Goal: Task Accomplishment & Management: Manage account settings

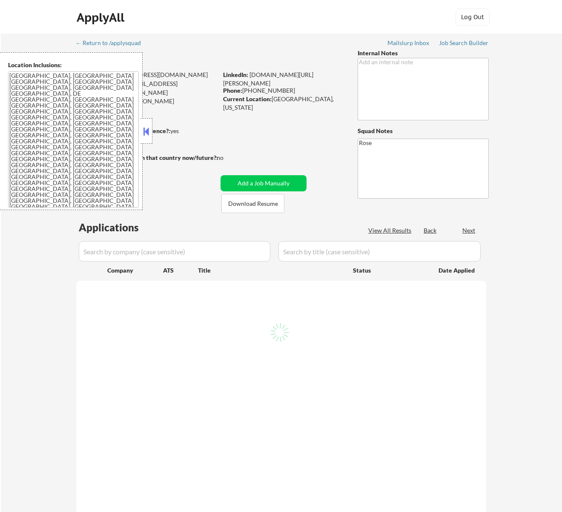
scroll to position [57, 0]
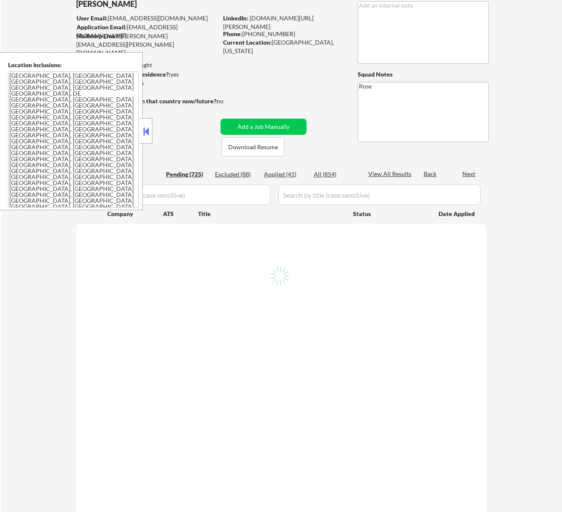
click at [150, 131] on button at bounding box center [145, 131] width 9 height 13
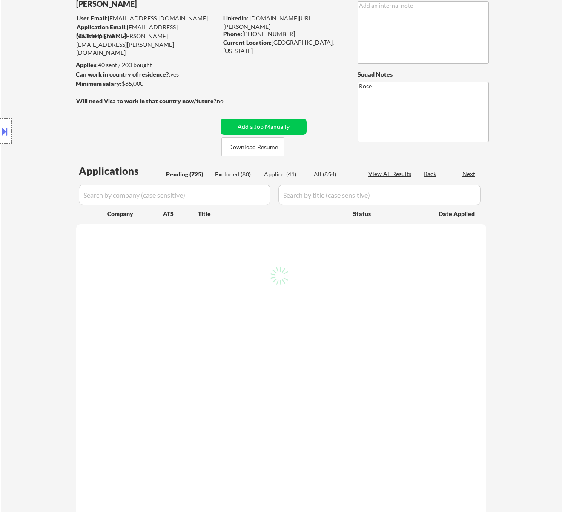
select select ""pending""
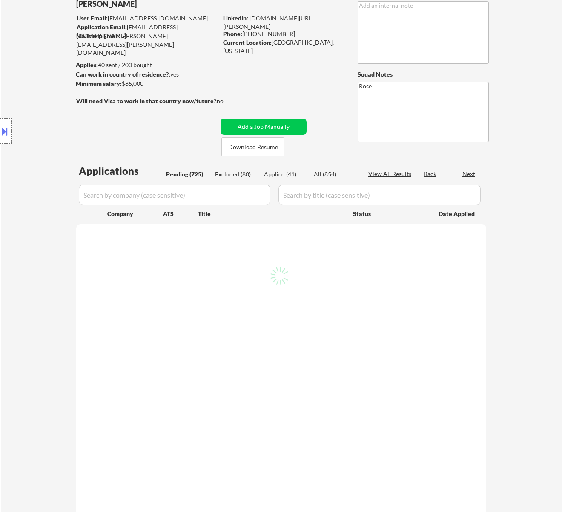
select select ""pending""
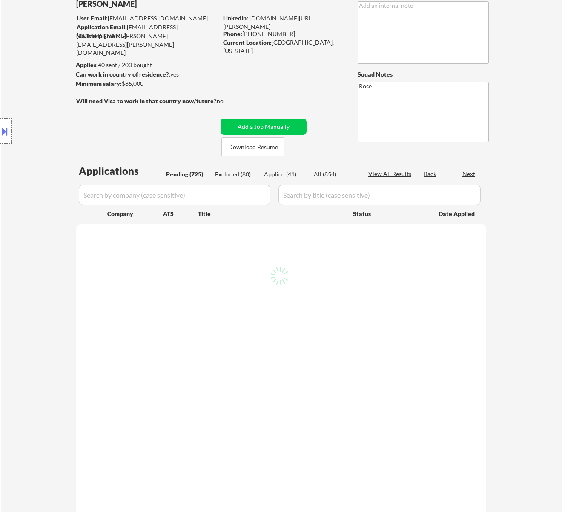
select select ""pending""
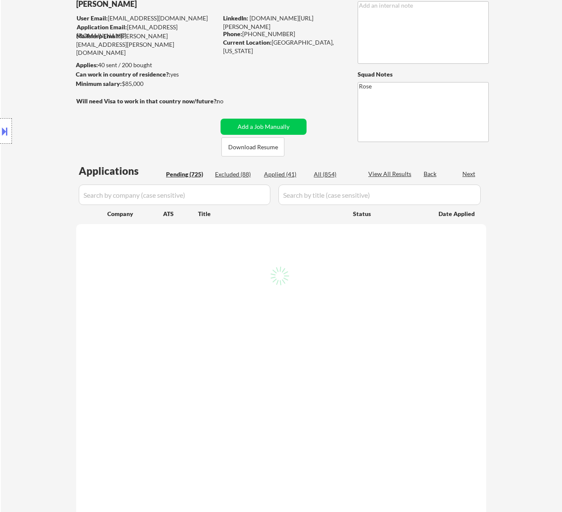
select select ""pending""
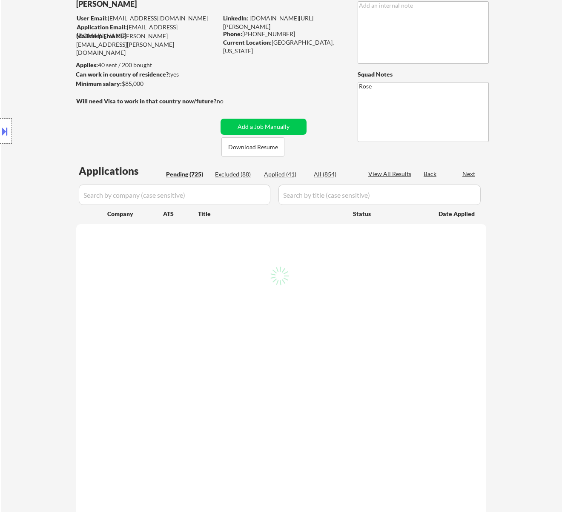
select select ""pending""
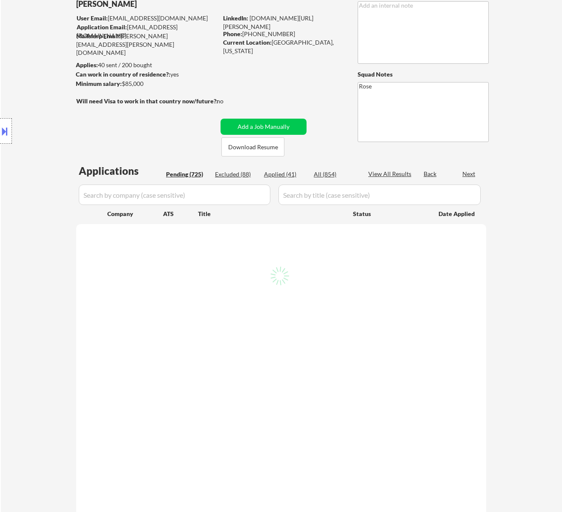
select select ""pending""
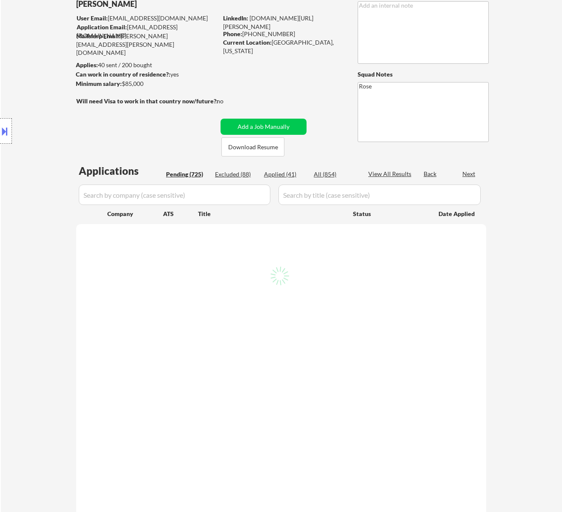
select select ""pending""
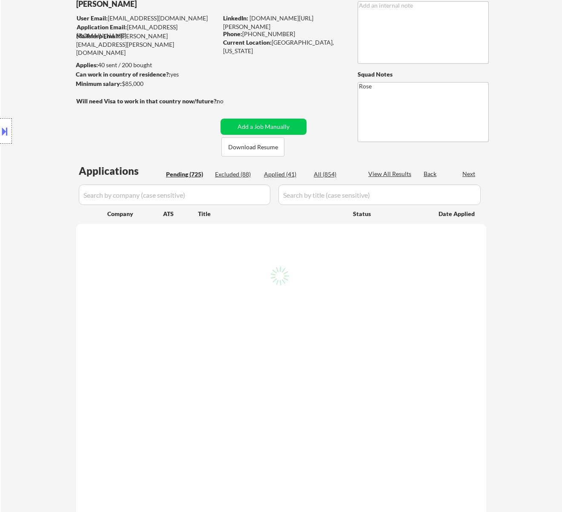
select select ""pending""
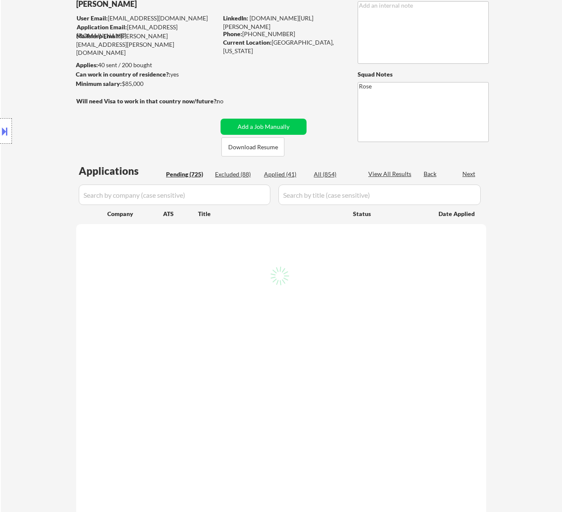
select select ""pending""
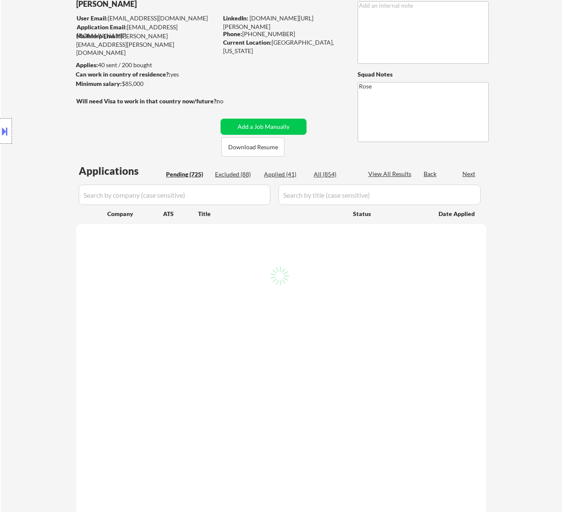
select select ""pending""
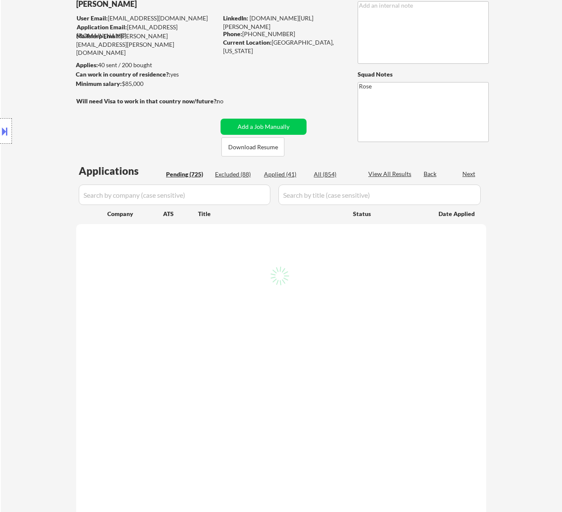
select select ""pending""
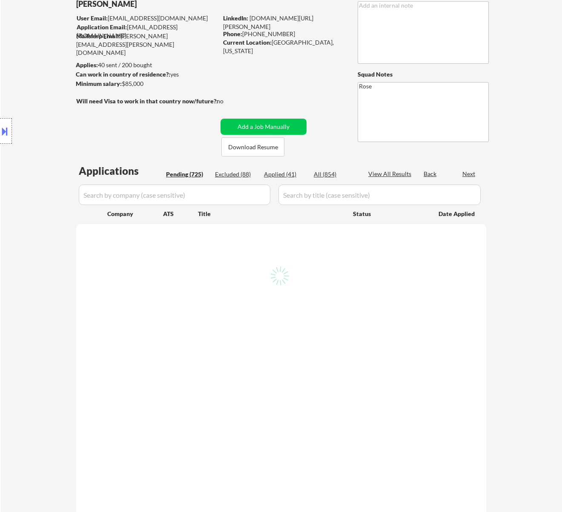
select select ""pending""
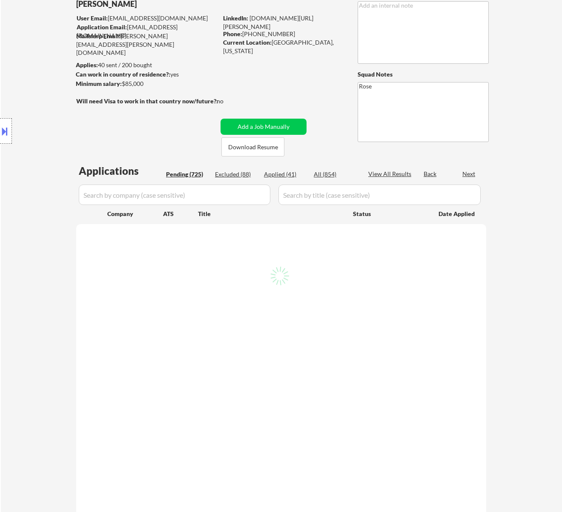
select select ""pending""
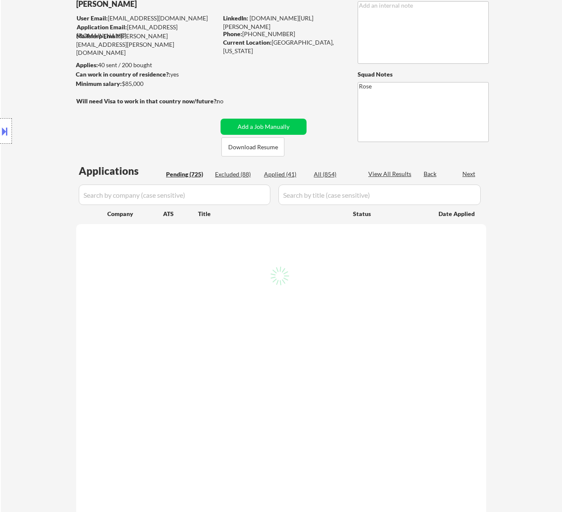
select select ""pending""
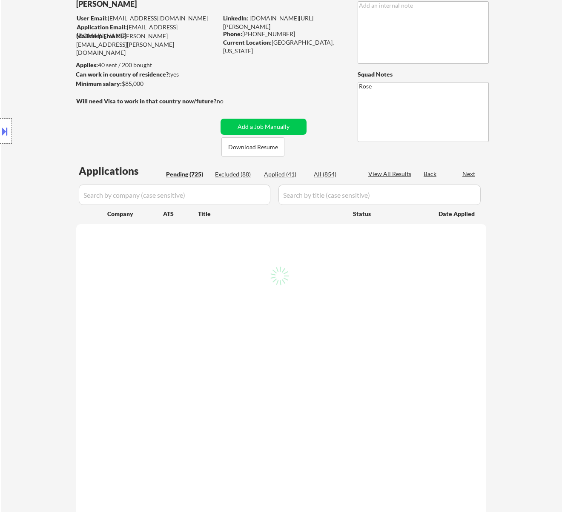
select select ""pending""
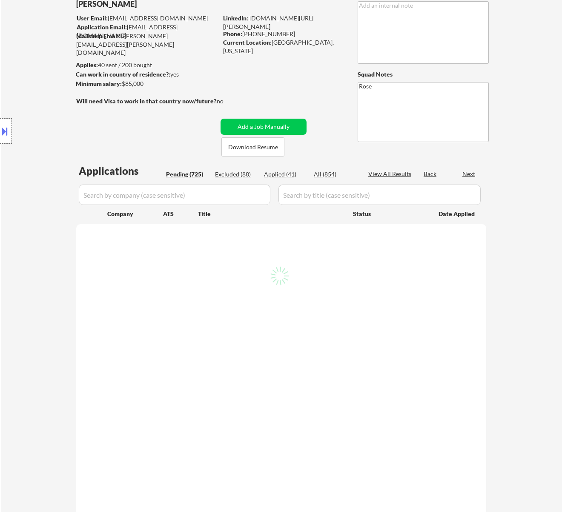
select select ""pending""
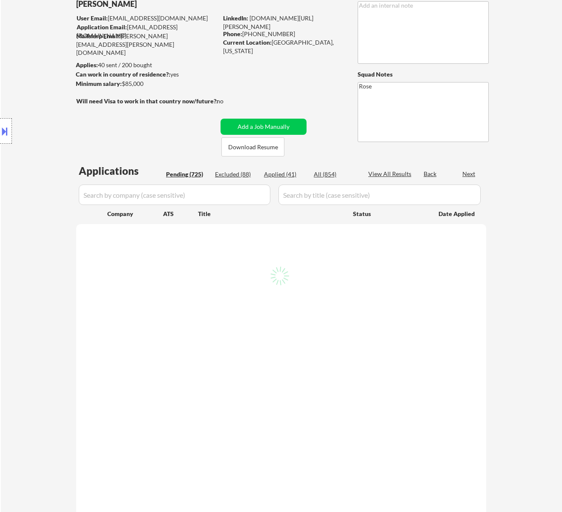
select select ""pending""
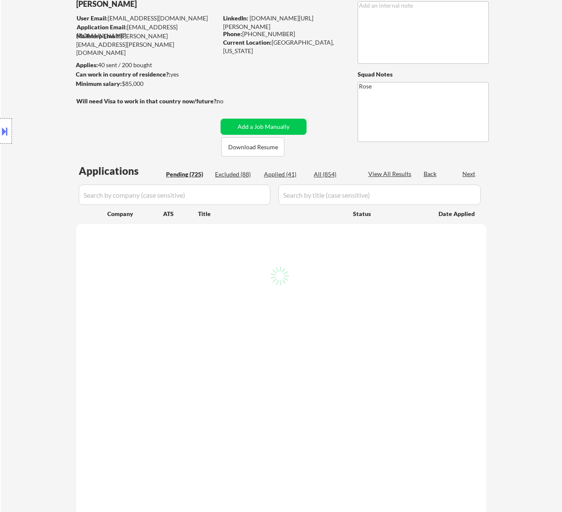
select select ""pending""
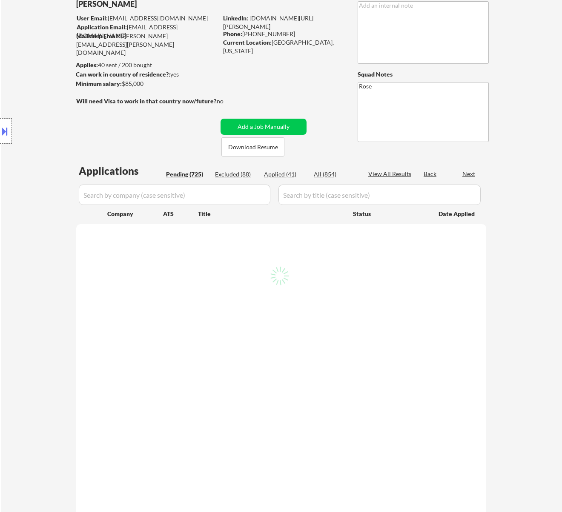
select select ""pending""
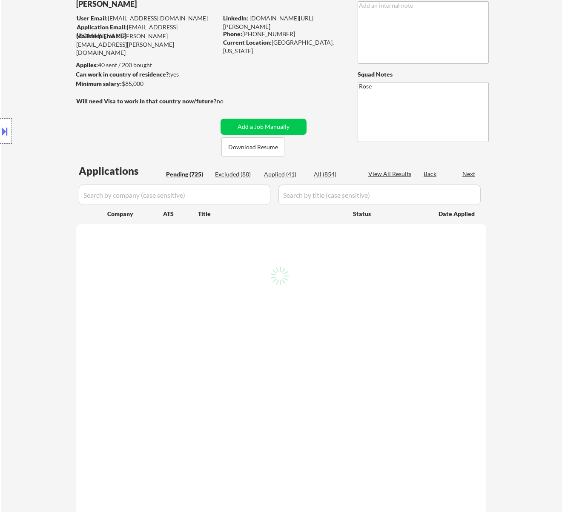
select select ""pending""
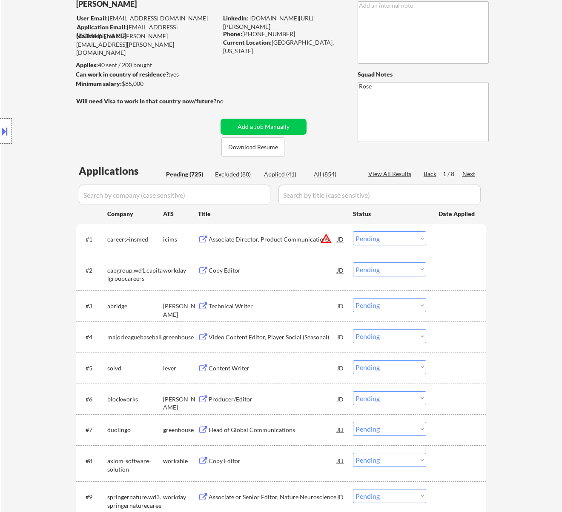
click at [293, 240] on div "Associate Director, Product Communications" at bounding box center [272, 239] width 129 height 9
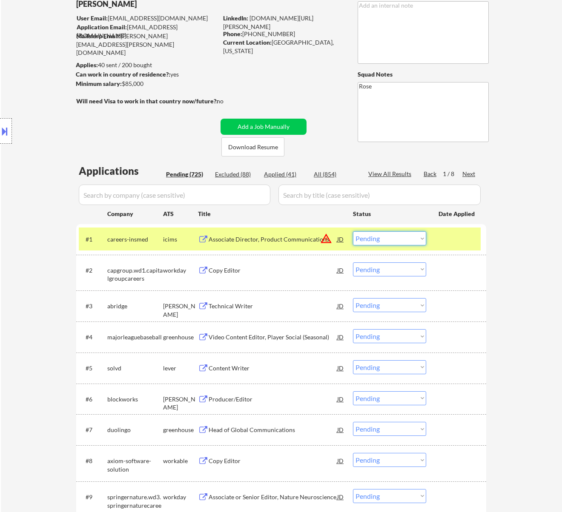
drag, startPoint x: 390, startPoint y: 239, endPoint x: 386, endPoint y: 243, distance: 4.8
click at [390, 239] on select "Choose an option... Pending Applied Excluded (Questions) Excluded (Expired) Exc…" at bounding box center [389, 238] width 73 height 14
click at [353, 231] on select "Choose an option... Pending Applied Excluded (Questions) Excluded (Expired) Exc…" at bounding box center [389, 238] width 73 height 14
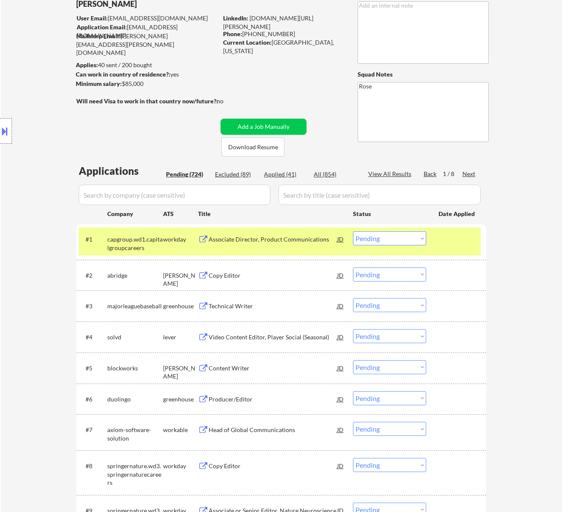
click at [283, 243] on div "Associate Director, Product Communications" at bounding box center [272, 239] width 129 height 9
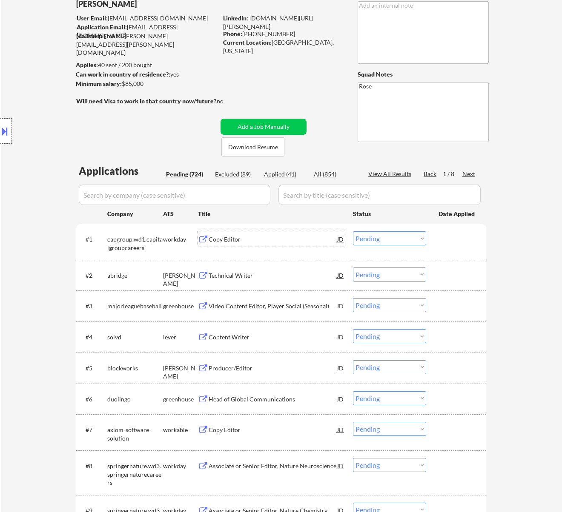
click at [372, 236] on select "Choose an option... Pending Applied Excluded (Questions) Excluded (Expired) Exc…" at bounding box center [389, 238] width 73 height 14
click at [353, 231] on select "Choose an option... Pending Applied Excluded (Questions) Excluded (Expired) Exc…" at bounding box center [389, 238] width 73 height 14
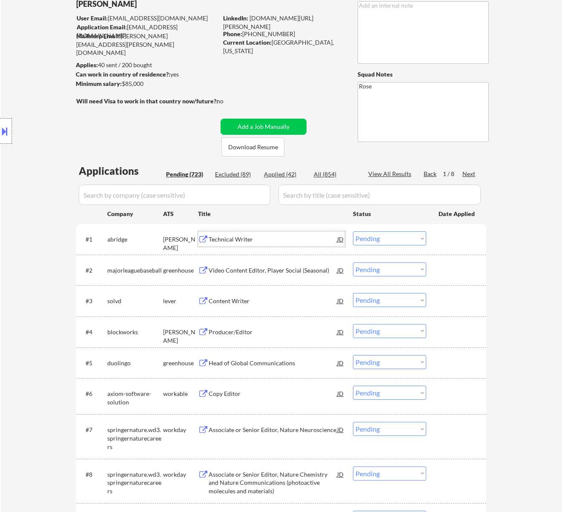
click at [304, 240] on div "Technical Writer" at bounding box center [272, 239] width 129 height 9
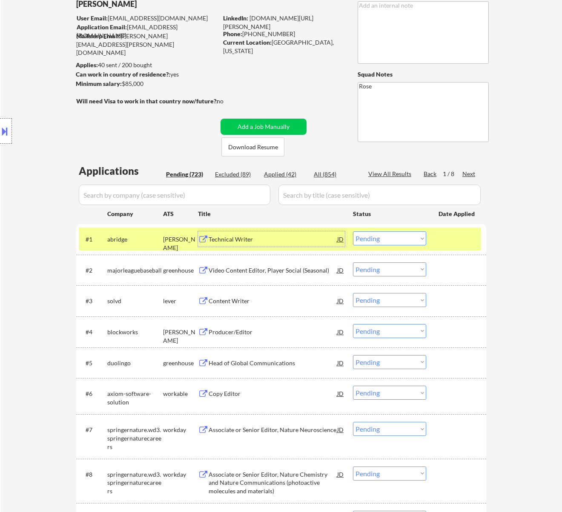
click at [404, 237] on select "Choose an option... Pending Applied Excluded (Questions) Excluded (Expired) Exc…" at bounding box center [389, 238] width 73 height 14
click at [353, 231] on select "Choose an option... Pending Applied Excluded (Questions) Excluded (Expired) Exc…" at bounding box center [389, 238] width 73 height 14
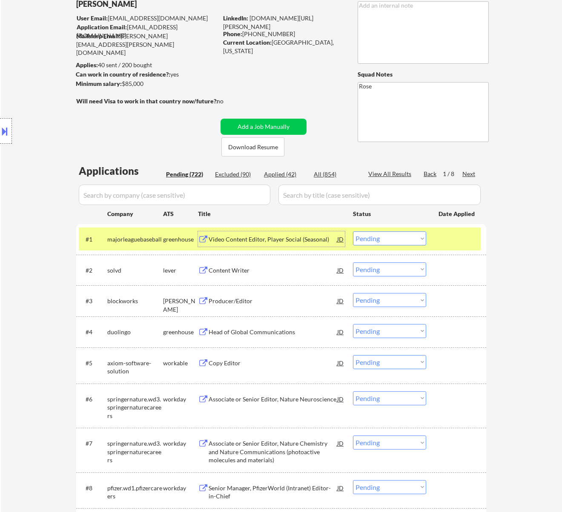
click at [288, 233] on div "Video Content Editor, Player Social (Seasonal)" at bounding box center [272, 238] width 129 height 15
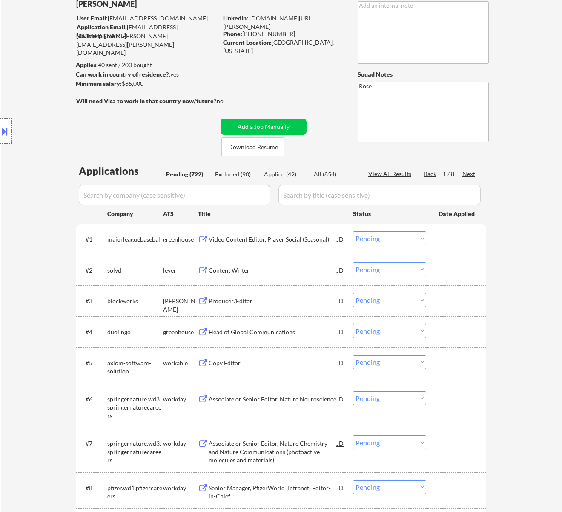
click at [405, 243] on select "Choose an option... Pending Applied Excluded (Questions) Excluded (Expired) Exc…" at bounding box center [389, 238] width 73 height 14
click at [353, 231] on select "Choose an option... Pending Applied Excluded (Questions) Excluded (Expired) Exc…" at bounding box center [389, 238] width 73 height 14
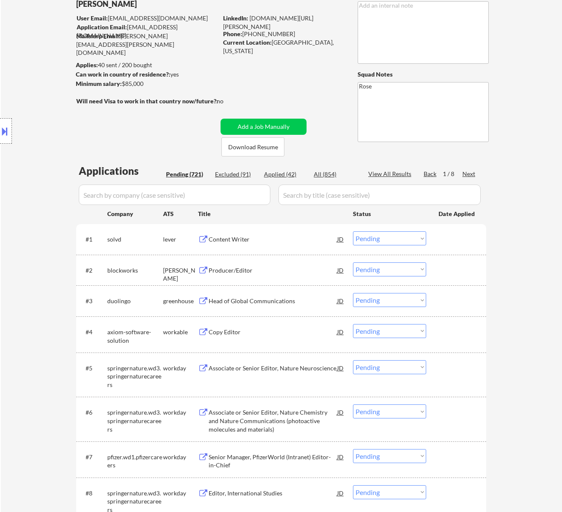
click at [266, 247] on div "#1 solvd lever Content Writer JD warning_amber Choose an option... Pending Appl…" at bounding box center [280, 239] width 402 height 23
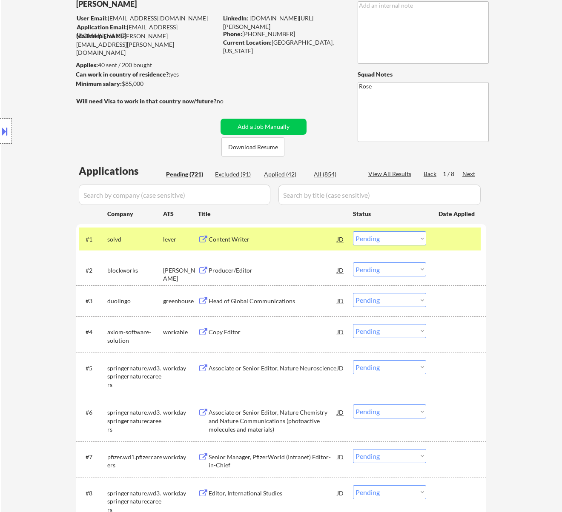
click at [275, 246] on div "Content Writer" at bounding box center [272, 238] width 129 height 15
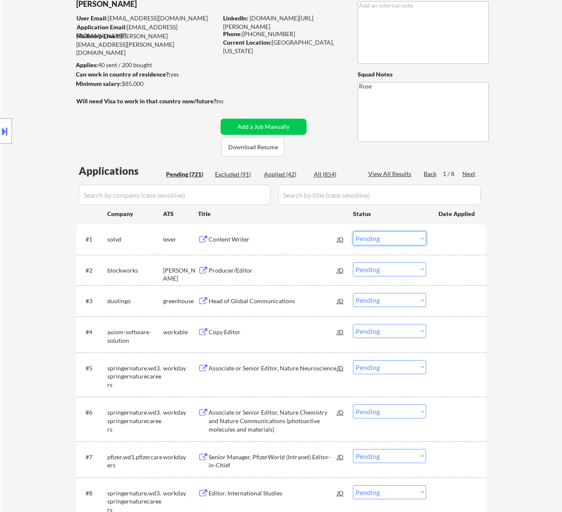
click at [384, 238] on select "Choose an option... Pending Applied Excluded (Questions) Excluded (Expired) Exc…" at bounding box center [389, 238] width 73 height 14
click at [353, 231] on select "Choose an option... Pending Applied Excluded (Questions) Excluded (Expired) Exc…" at bounding box center [389, 238] width 73 height 14
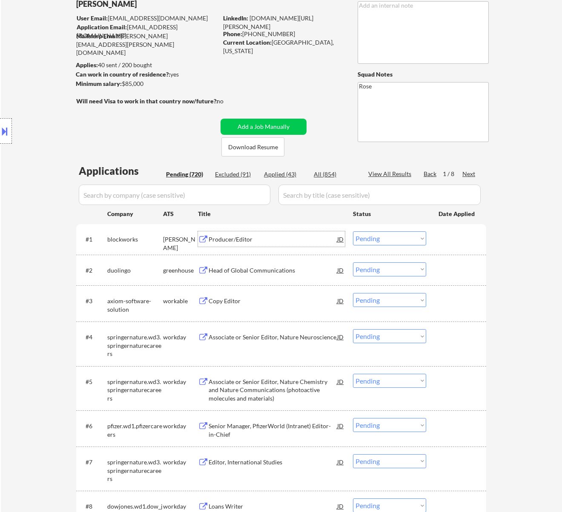
click at [305, 244] on div "Producer/Editor" at bounding box center [272, 238] width 129 height 15
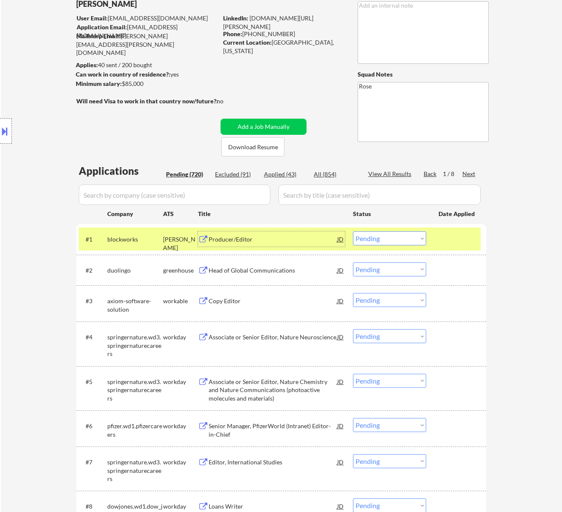
click at [379, 235] on select "Choose an option... Pending Applied Excluded (Questions) Excluded (Expired) Exc…" at bounding box center [389, 238] width 73 height 14
click at [353, 231] on select "Choose an option... Pending Applied Excluded (Questions) Excluded (Expired) Exc…" at bounding box center [389, 238] width 73 height 14
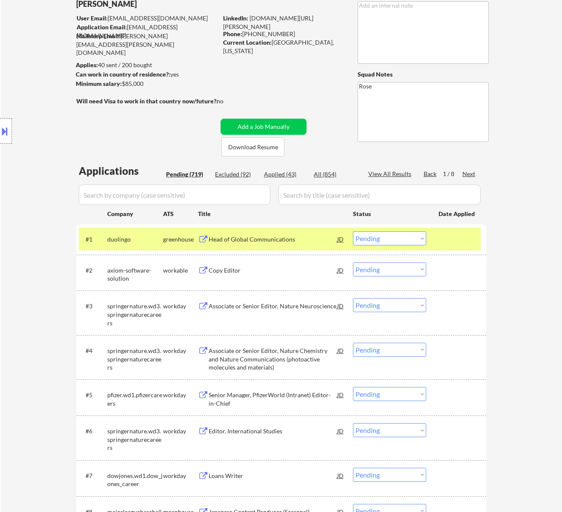
click at [266, 241] on div "Head of Global Communications" at bounding box center [272, 239] width 129 height 9
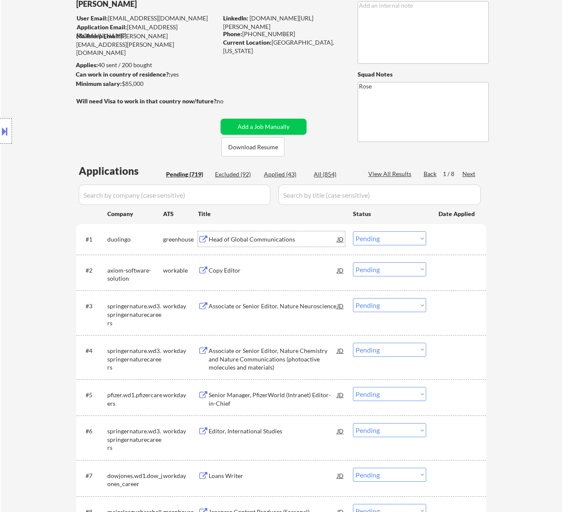
click at [408, 237] on select "Choose an option... Pending Applied Excluded (Questions) Excluded (Expired) Exc…" at bounding box center [389, 238] width 73 height 14
click at [353, 231] on select "Choose an option... Pending Applied Excluded (Questions) Excluded (Expired) Exc…" at bounding box center [389, 238] width 73 height 14
select select ""pending""
